Goal: Entertainment & Leisure: Consume media (video, audio)

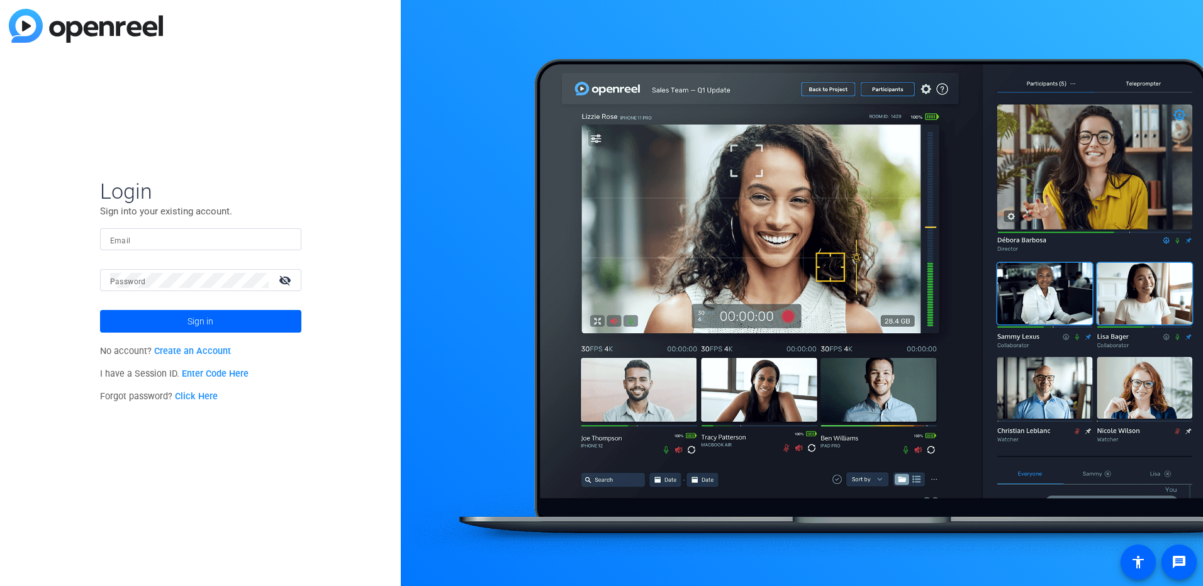
click at [228, 244] on input "Email" at bounding box center [200, 239] width 181 height 15
type input "[EMAIL_ADDRESS][PERSON_NAME][DOMAIN_NAME]"
click at [100, 310] on button "Sign in" at bounding box center [200, 321] width 201 height 23
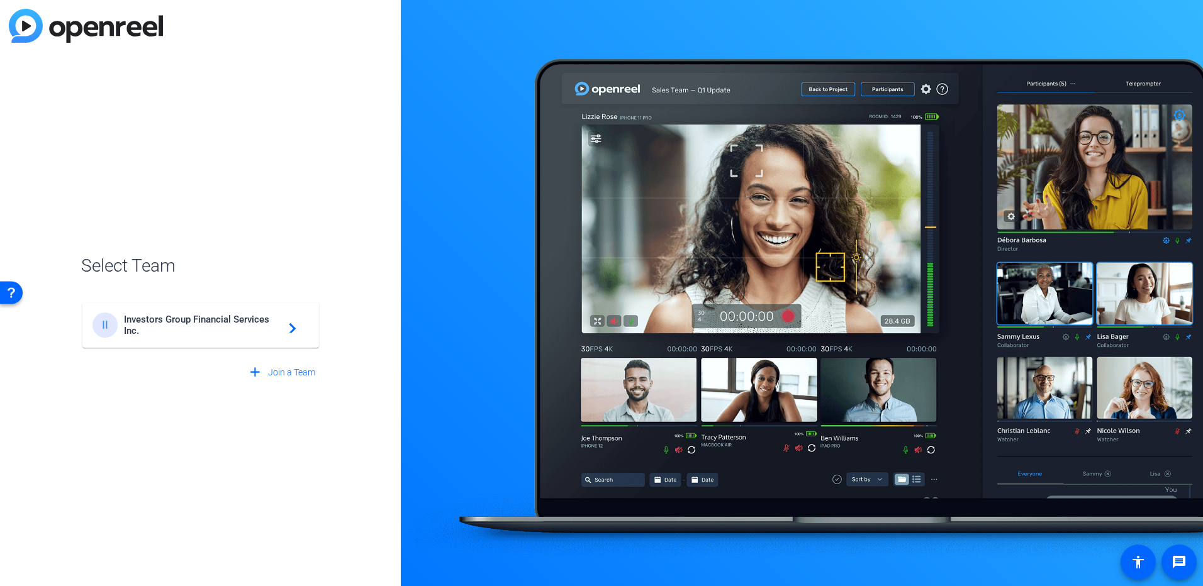
click at [172, 338] on mat-card-content "II Investors Group Financial Services Inc. navigate_next" at bounding box center [200, 325] width 237 height 45
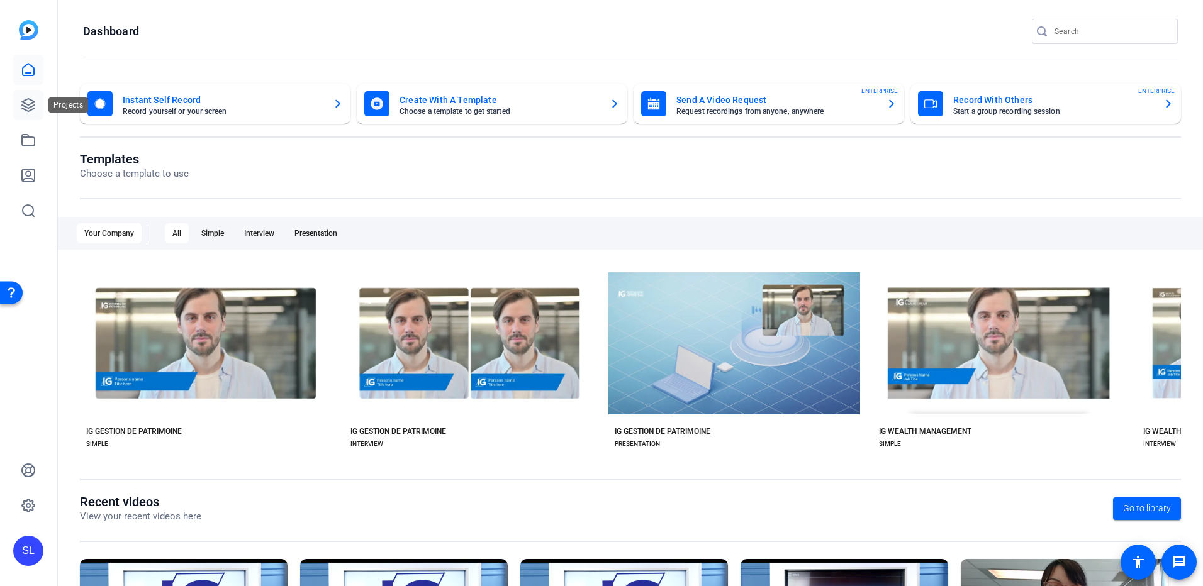
click at [30, 100] on icon at bounding box center [28, 105] width 13 height 13
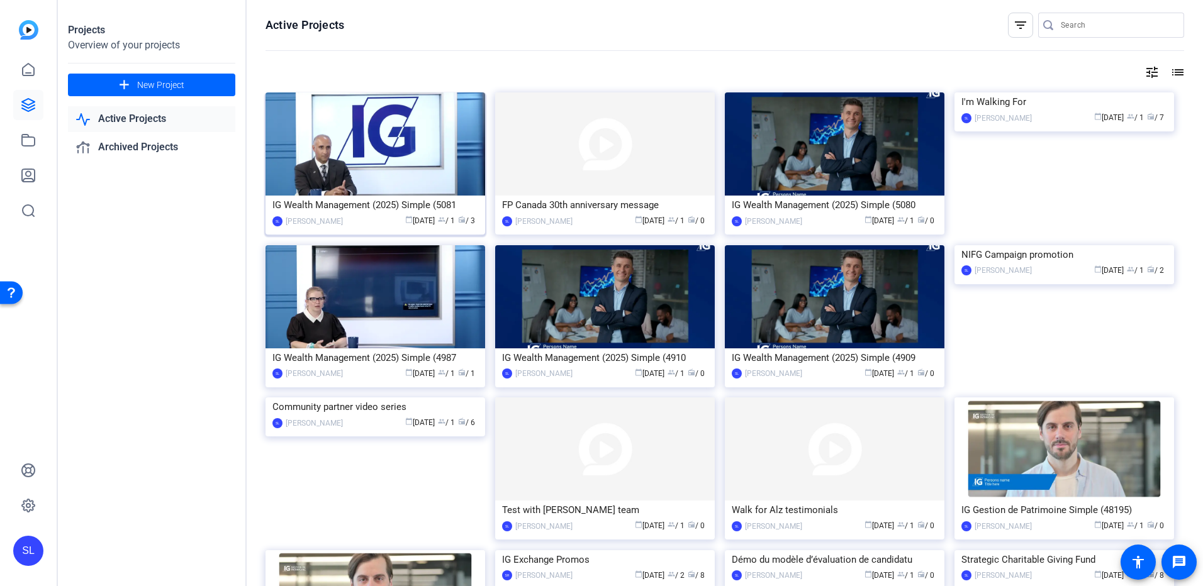
click at [373, 193] on img at bounding box center [376, 143] width 220 height 103
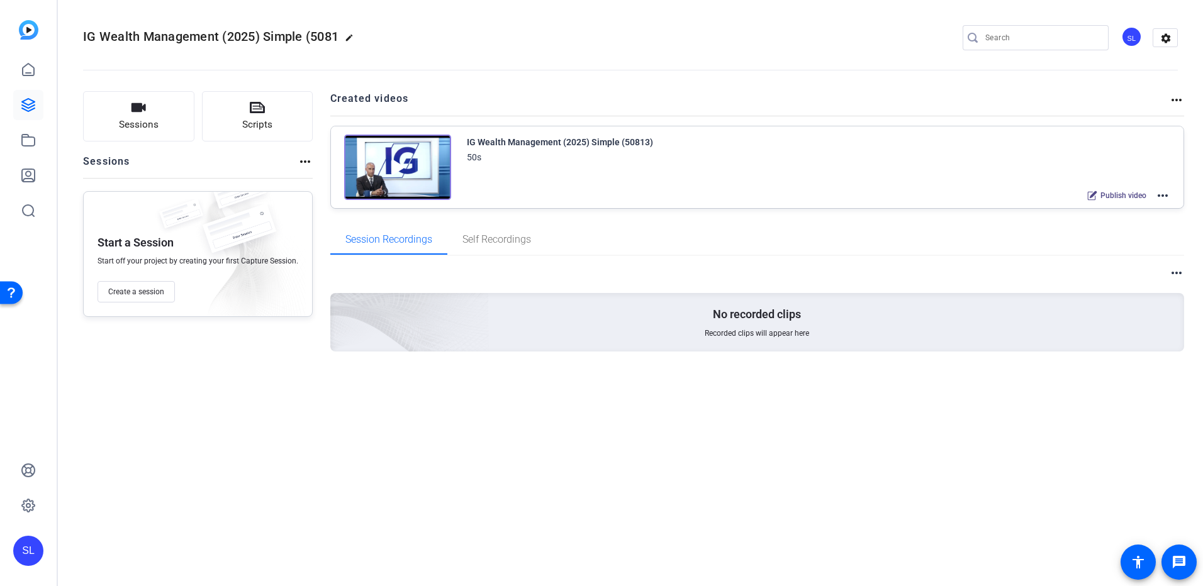
click at [373, 193] on img at bounding box center [397, 167] width 107 height 65
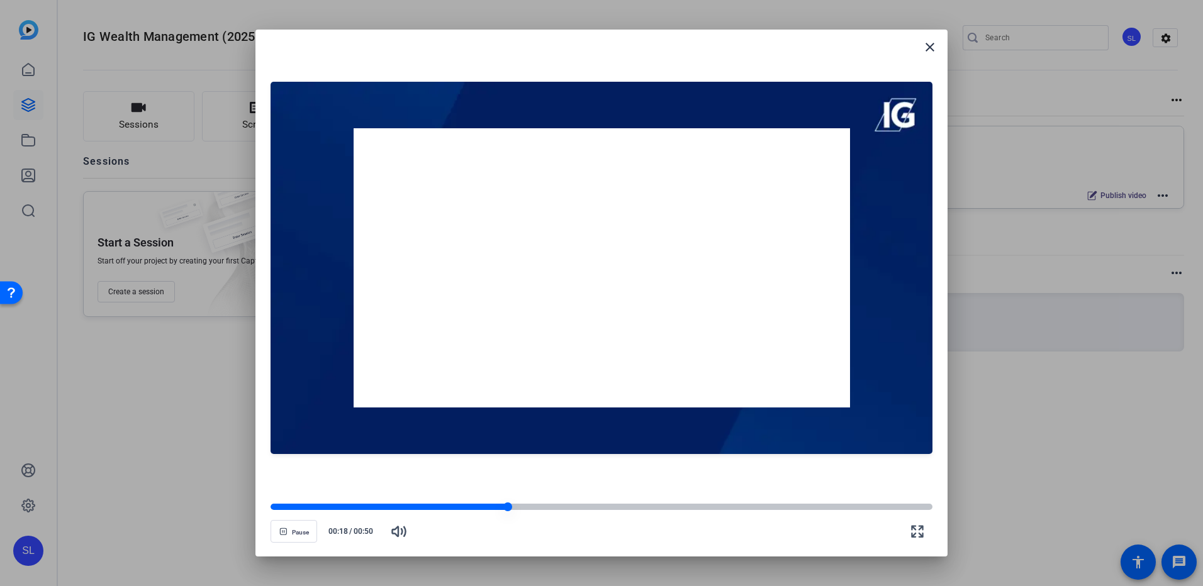
click at [305, 505] on div at bounding box center [389, 507] width 237 height 6
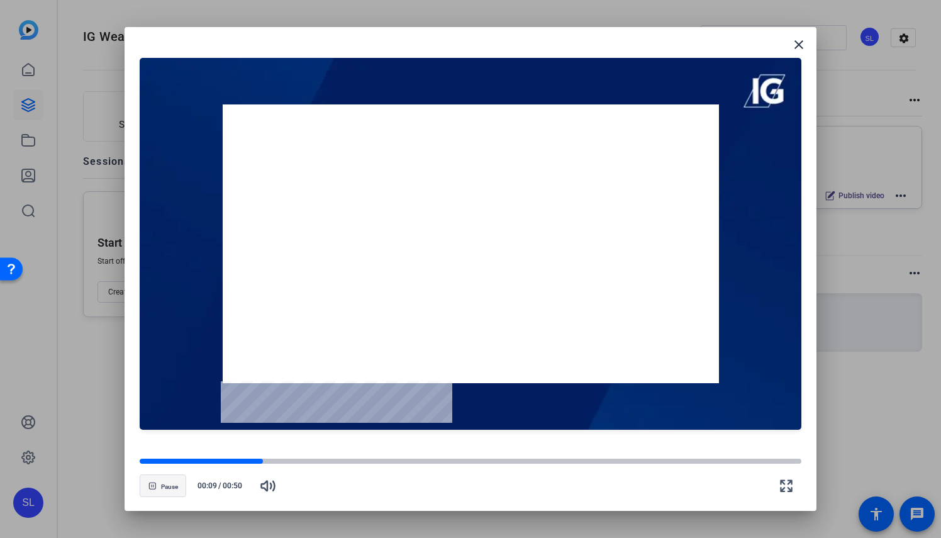
click at [153, 493] on span "button" at bounding box center [162, 486] width 45 height 30
click at [873, 382] on div at bounding box center [470, 269] width 941 height 538
